Goal: Information Seeking & Learning: Learn about a topic

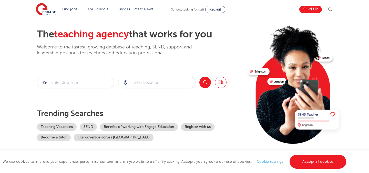
scroll to position [24, 0]
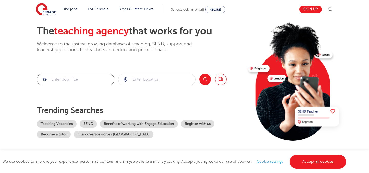
click at [93, 83] on input "search" at bounding box center [75, 79] width 77 height 11
type input "esol"
click at [206, 78] on button "Search" at bounding box center [205, 80] width 12 height 12
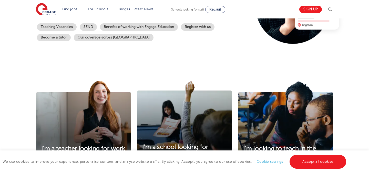
scroll to position [118, 0]
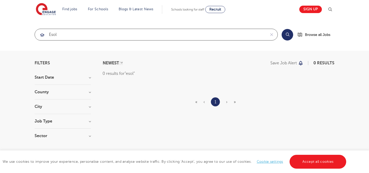
click at [65, 34] on input "esol" at bounding box center [150, 34] width 231 height 11
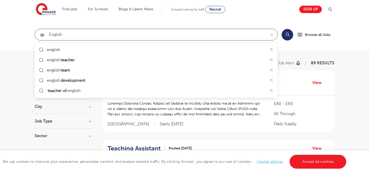
type input "english"
click button "Submit" at bounding box center [0, 0] width 0 height 0
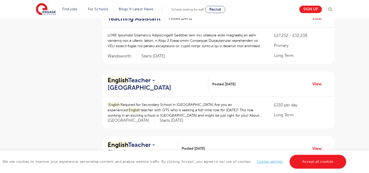
scroll to position [81, 0]
